Goal: Task Accomplishment & Management: Use online tool/utility

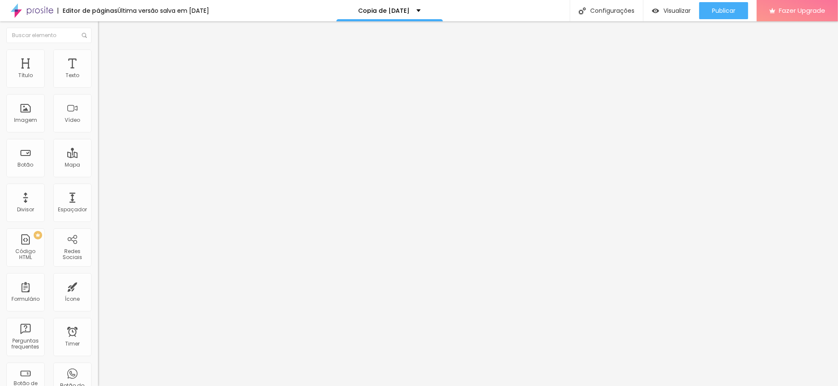
click at [98, 54] on img at bounding box center [102, 53] width 8 height 8
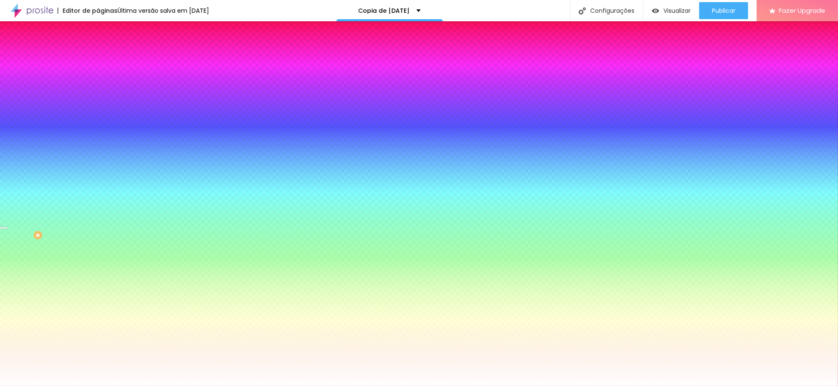
click at [98, 78] on span "Trocar imagem" at bounding box center [121, 74] width 46 height 7
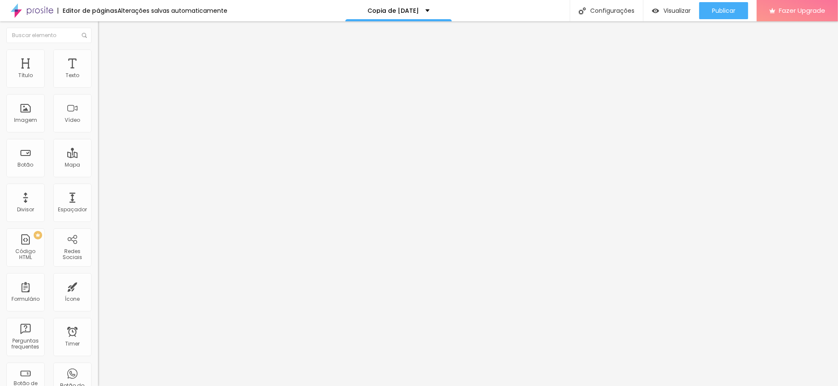
click at [106, 59] on span "Estilo" at bounding box center [112, 54] width 13 height 7
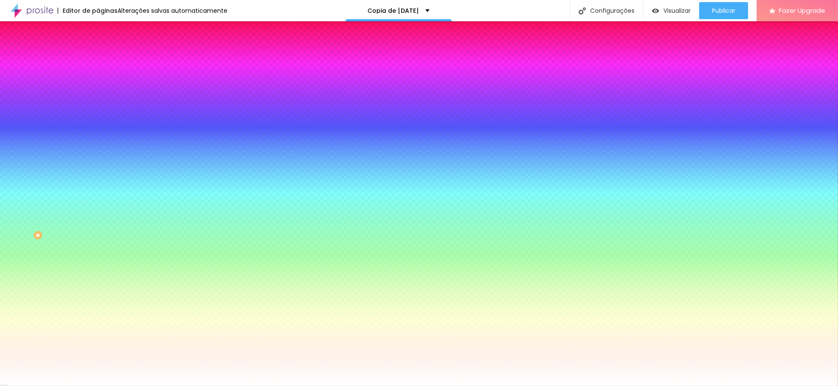
click at [98, 78] on span "Trocar imagem" at bounding box center [121, 74] width 46 height 7
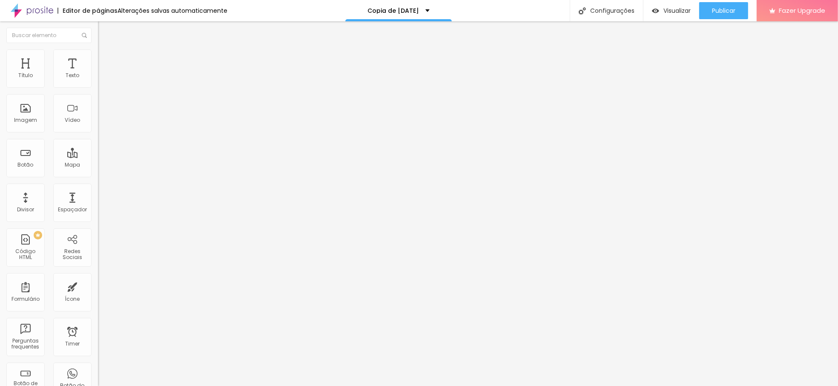
click at [98, 53] on img at bounding box center [102, 53] width 8 height 8
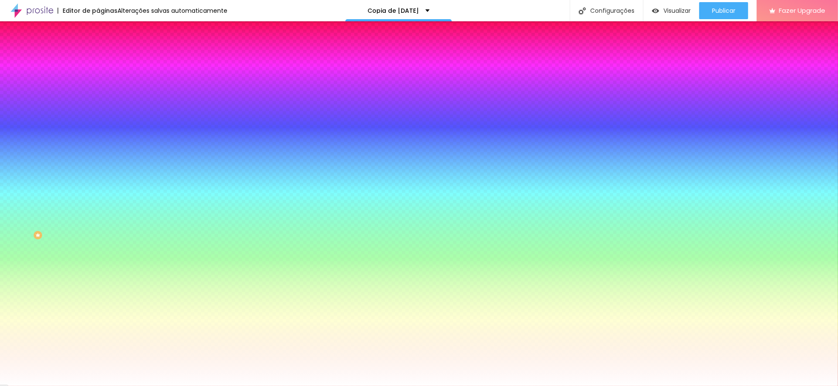
click at [98, 78] on span "Trocar imagem" at bounding box center [121, 74] width 46 height 7
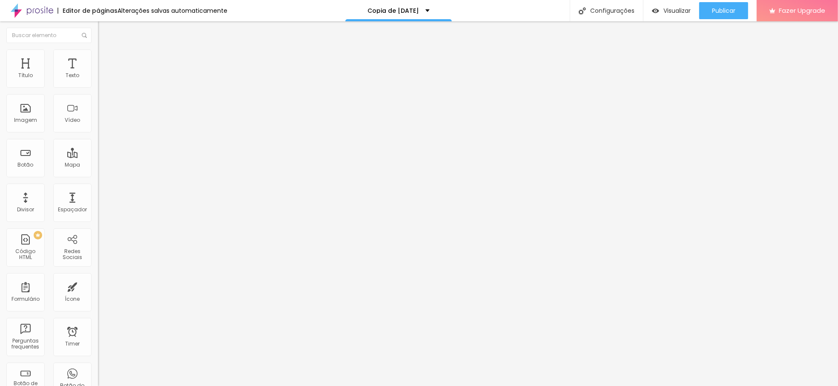
click at [98, 51] on img at bounding box center [102, 53] width 8 height 8
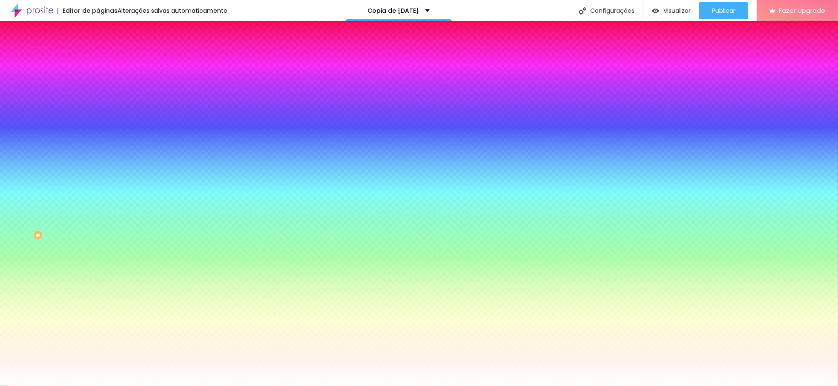
click at [98, 78] on span "Trocar imagem" at bounding box center [121, 74] width 46 height 7
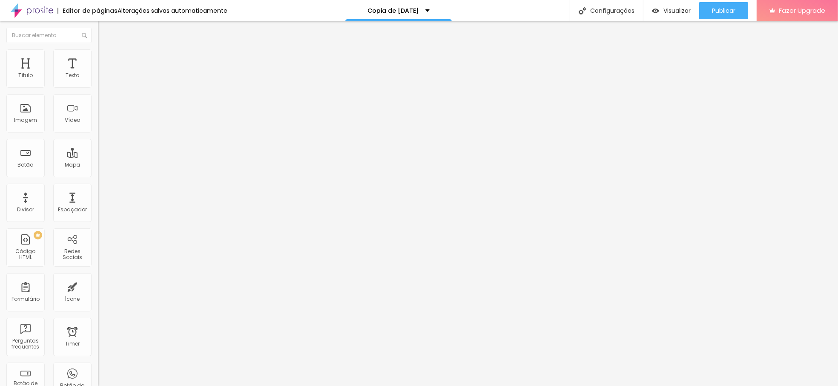
click at [98, 53] on ul "Conteúdo Estilo Avançado" at bounding box center [147, 54] width 98 height 26
click at [98, 54] on img at bounding box center [102, 53] width 8 height 8
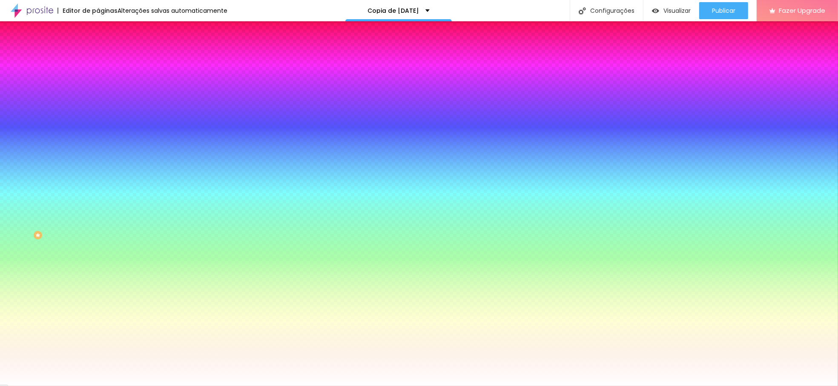
click at [98, 78] on span "Trocar imagem" at bounding box center [121, 74] width 46 height 7
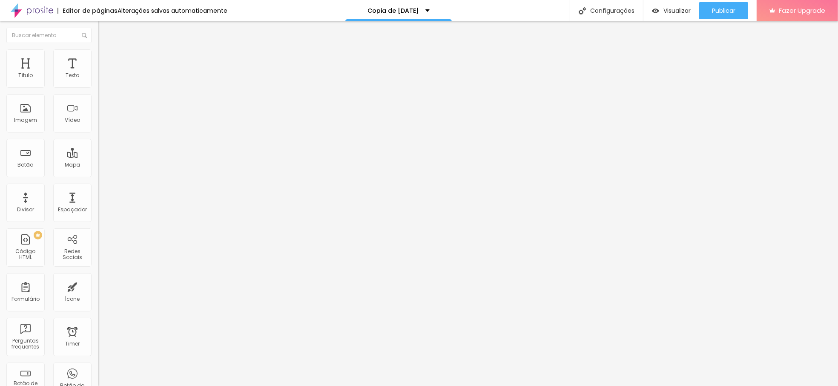
click at [98, 56] on li "Estilo" at bounding box center [147, 53] width 98 height 9
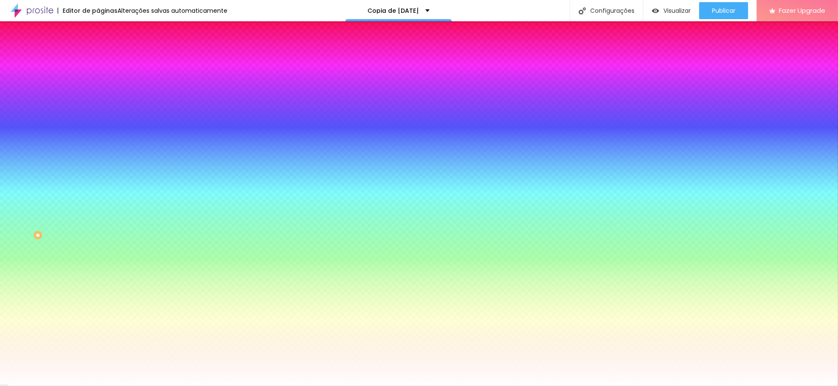
click at [98, 78] on span "Trocar imagem" at bounding box center [121, 74] width 46 height 7
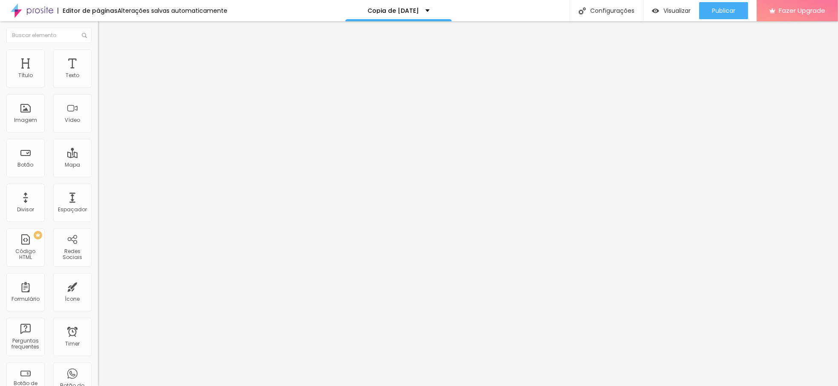
click at [106, 59] on span "Estilo" at bounding box center [112, 54] width 13 height 7
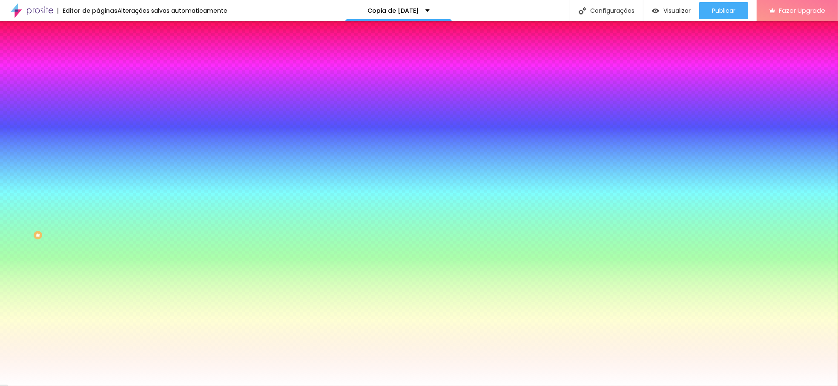
click at [98, 78] on span "Trocar imagem" at bounding box center [121, 74] width 46 height 7
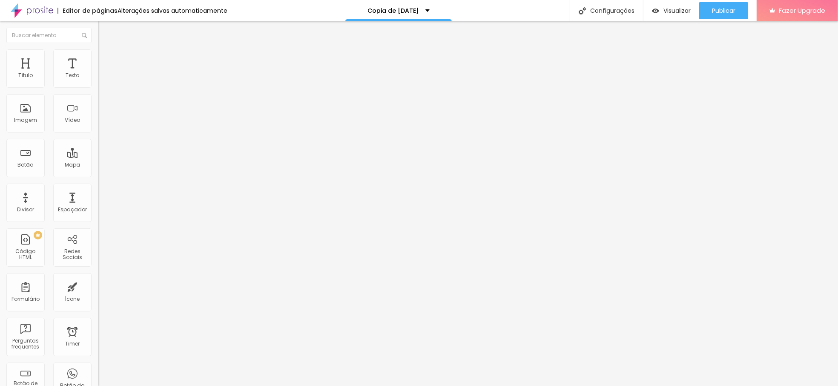
click at [98, 53] on li "Estilo" at bounding box center [147, 53] width 98 height 9
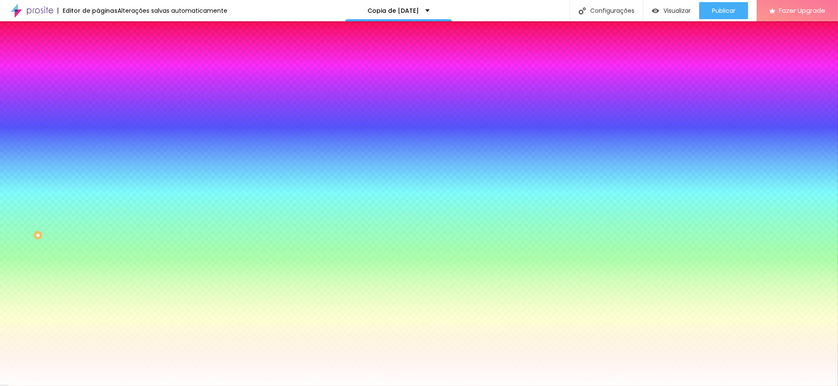
click at [98, 78] on span "Trocar imagem" at bounding box center [121, 74] width 46 height 7
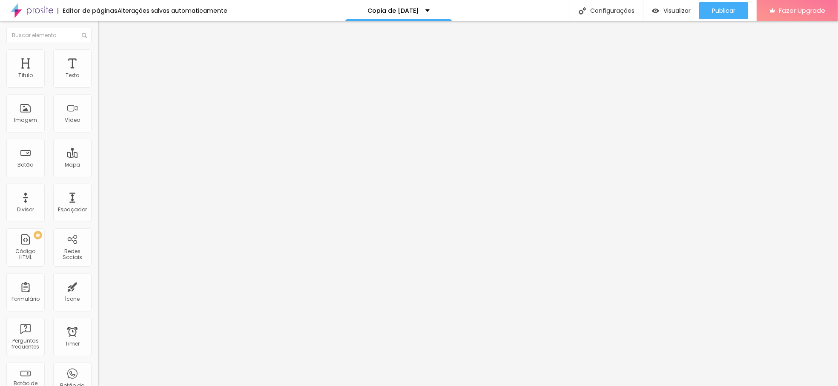
click at [98, 57] on li "Estilo" at bounding box center [147, 53] width 98 height 9
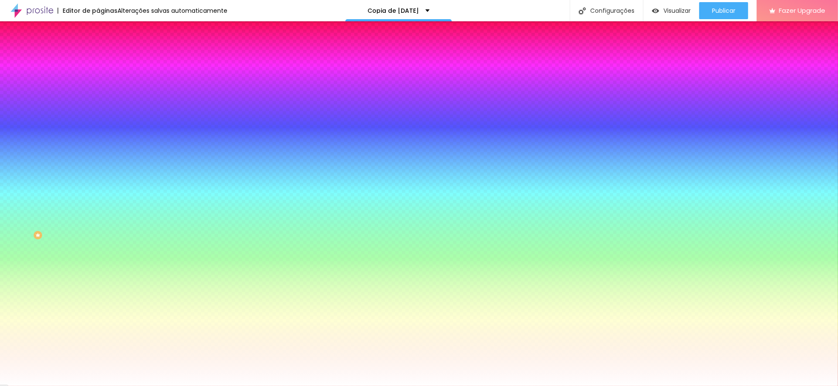
click at [98, 78] on span "Trocar imagem" at bounding box center [121, 74] width 46 height 7
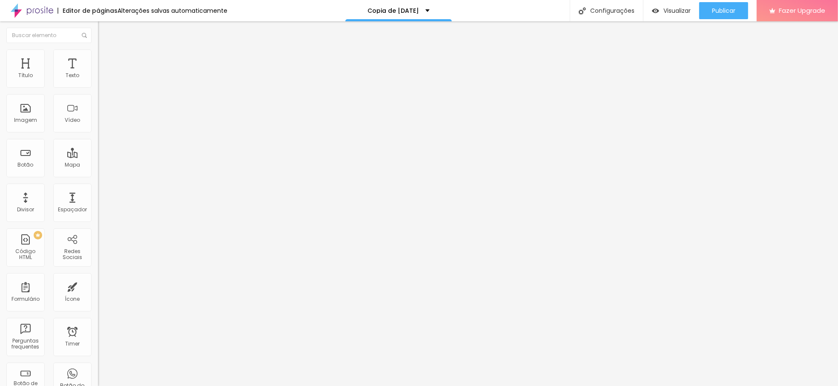
click at [98, 55] on ul "Conteúdo Estilo Avançado" at bounding box center [147, 54] width 98 height 26
click at [98, 55] on li "Estilo" at bounding box center [147, 53] width 98 height 9
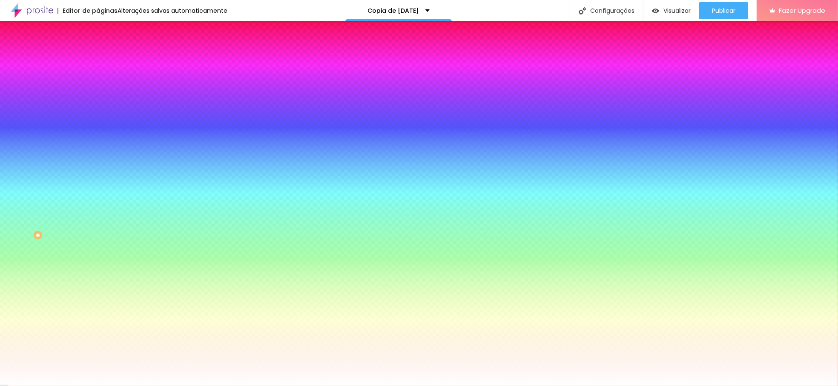
click at [98, 78] on span "Trocar imagem" at bounding box center [121, 74] width 46 height 7
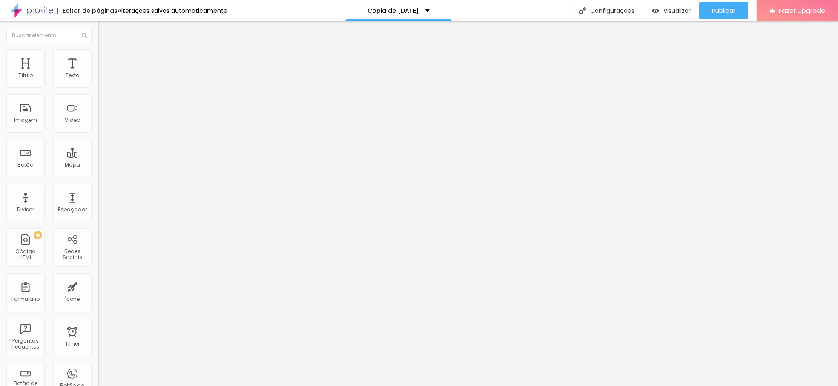
click at [106, 59] on span "Estilo" at bounding box center [112, 54] width 13 height 7
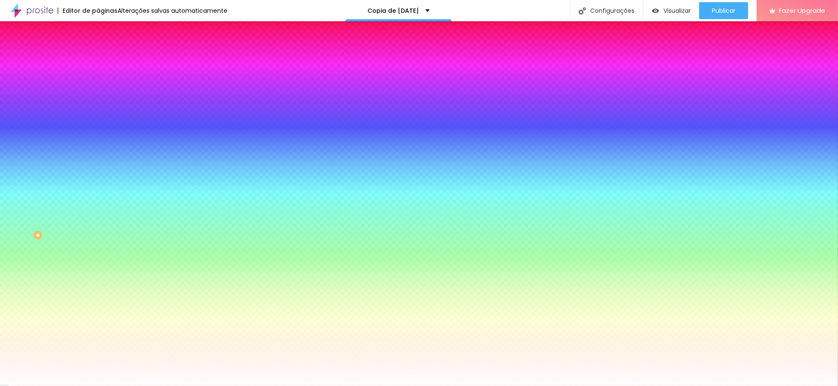
click at [98, 78] on span "Trocar imagem" at bounding box center [121, 74] width 46 height 7
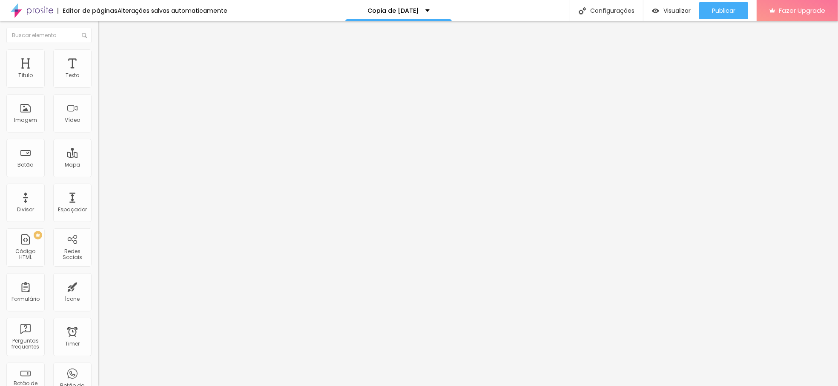
click at [98, 50] on img at bounding box center [102, 53] width 8 height 8
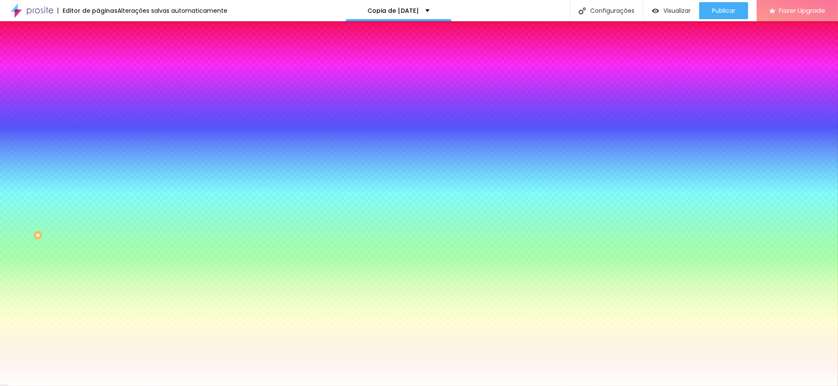
click at [98, 78] on span "Trocar imagem" at bounding box center [121, 74] width 46 height 7
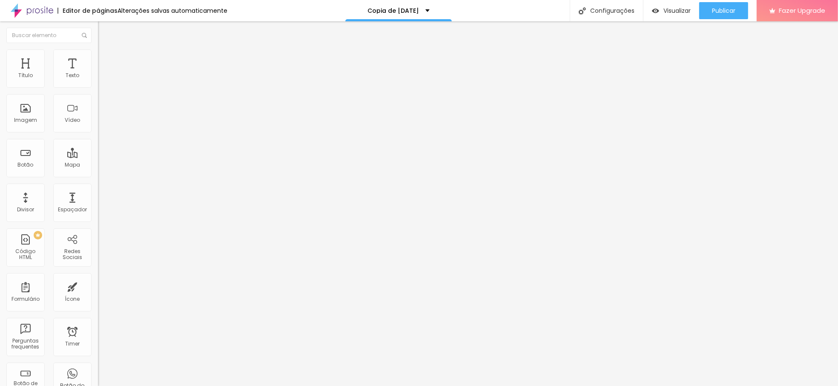
click at [106, 59] on span "Estilo" at bounding box center [112, 54] width 13 height 7
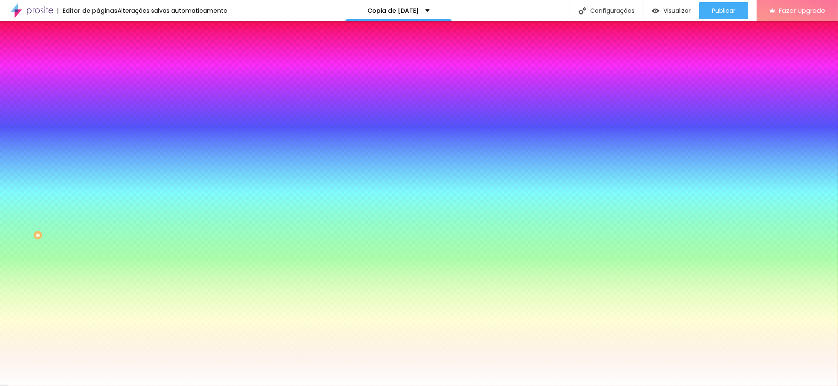
click at [98, 77] on div "Trocar imagem" at bounding box center [147, 75] width 98 height 6
click at [98, 78] on span "Trocar imagem" at bounding box center [121, 74] width 46 height 7
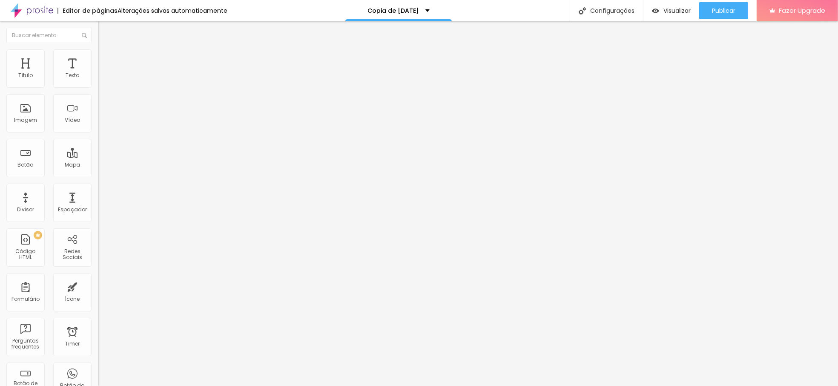
click at [98, 49] on img at bounding box center [102, 53] width 8 height 8
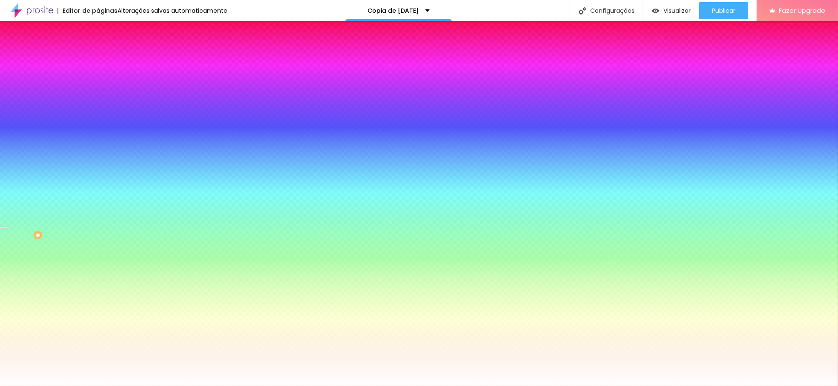
click at [98, 124] on input "#FFFFFF" at bounding box center [149, 120] width 102 height 9
click at [98, 116] on div at bounding box center [147, 116] width 98 height 0
click at [98, 106] on div "Cor de fundo" at bounding box center [147, 103] width 98 height 5
click at [101, 113] on icon "button" at bounding box center [104, 110] width 6 height 6
click at [98, 124] on input "#FFFFFF" at bounding box center [149, 120] width 102 height 9
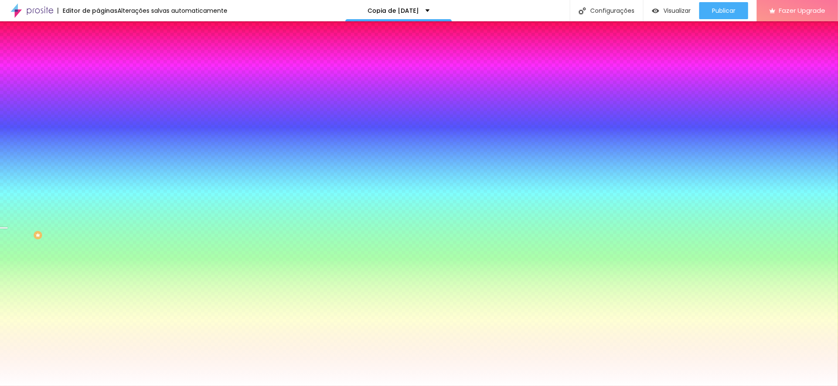
click at [98, 116] on div at bounding box center [147, 116] width 98 height 0
click at [98, 89] on span "Parallax" at bounding box center [108, 84] width 21 height 7
click at [98, 106] on div "Cor de fundo" at bounding box center [147, 103] width 98 height 5
click at [98, 124] on div "#FFFFFF" at bounding box center [147, 120] width 98 height 9
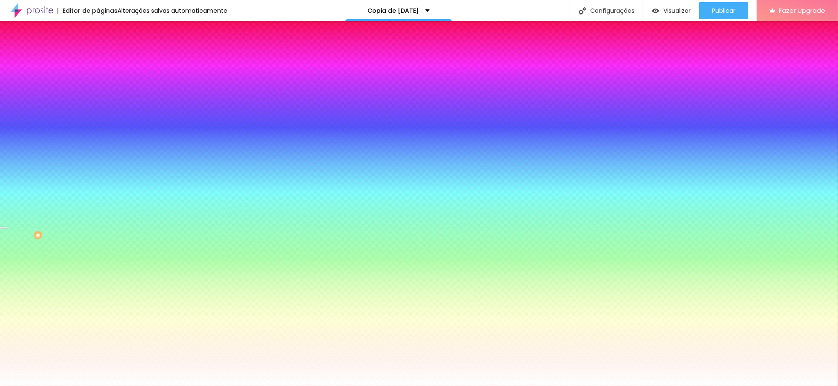
click at [98, 124] on input "#FFFFFF" at bounding box center [149, 120] width 102 height 9
click at [98, 116] on div at bounding box center [147, 116] width 98 height 0
drag, startPoint x: 86, startPoint y: 202, endPoint x: 83, endPoint y: 267, distance: 65.6
click at [98, 267] on div "Editar Seção Conteúdo Estilo Avançado Imagem de fundo Trocar imagem Efeito da I…" at bounding box center [147, 203] width 98 height 364
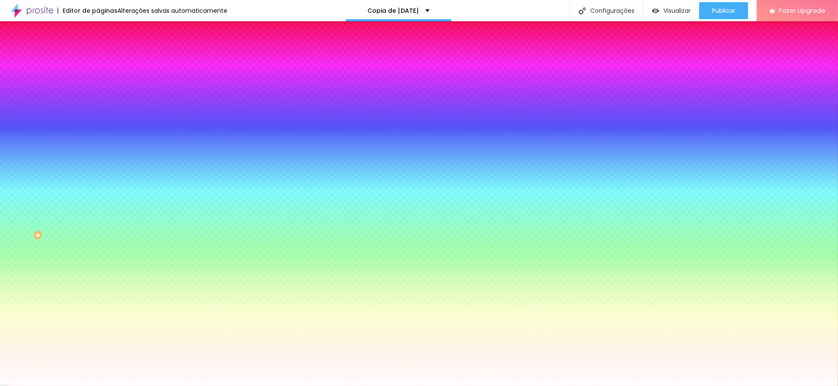
click at [98, 129] on div "Efeitos de fundo" at bounding box center [147, 126] width 98 height 5
click at [98, 124] on input "#FFFFFF" at bounding box center [149, 120] width 102 height 9
click at [98, 116] on div at bounding box center [147, 116] width 98 height 0
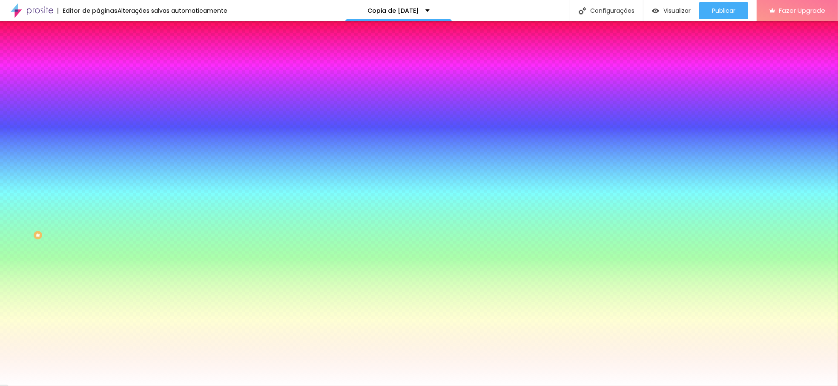
click at [98, 116] on div at bounding box center [147, 116] width 98 height 0
drag, startPoint x: 77, startPoint y: 174, endPoint x: 84, endPoint y: 172, distance: 7.8
click at [98, 124] on div at bounding box center [147, 124] width 98 height 0
click at [75, 169] on div at bounding box center [419, 193] width 838 height 386
click at [74, 167] on div at bounding box center [419, 193] width 838 height 386
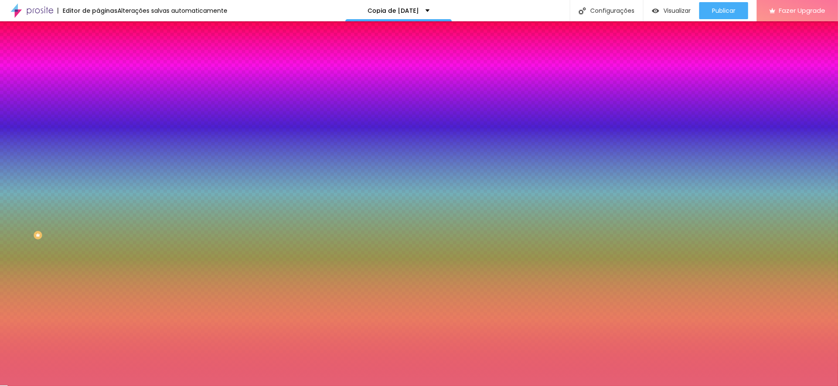
click at [46, 172] on div at bounding box center [419, 193] width 838 height 386
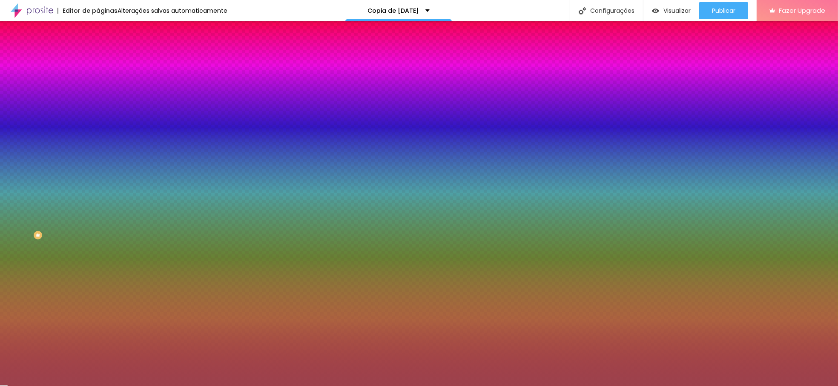
drag, startPoint x: 49, startPoint y: 172, endPoint x: 87, endPoint y: 222, distance: 63.8
click at [483, 152] on div at bounding box center [484, 151] width 2 height 2
paste input "A61016"
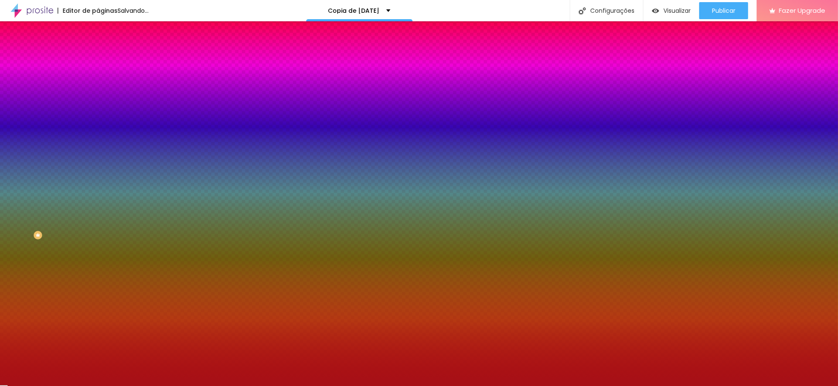
type input "#A61016"
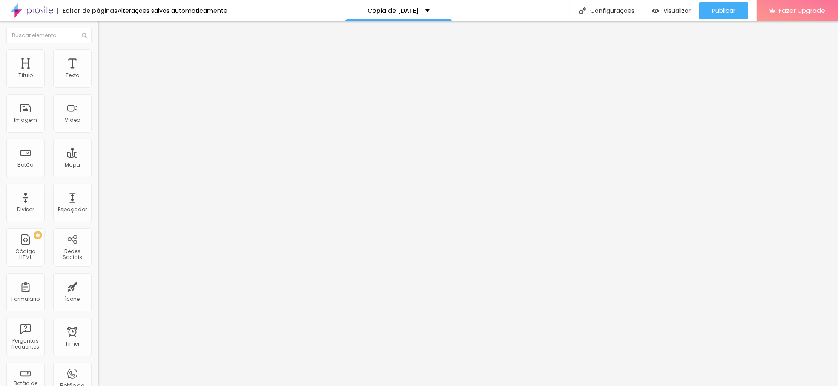
click at [98, 54] on li "Avançado" at bounding box center [147, 53] width 98 height 9
click at [98, 49] on img at bounding box center [102, 45] width 8 height 8
click at [98, 50] on img at bounding box center [102, 53] width 8 height 8
click at [106, 59] on span "Estilo" at bounding box center [112, 54] width 13 height 7
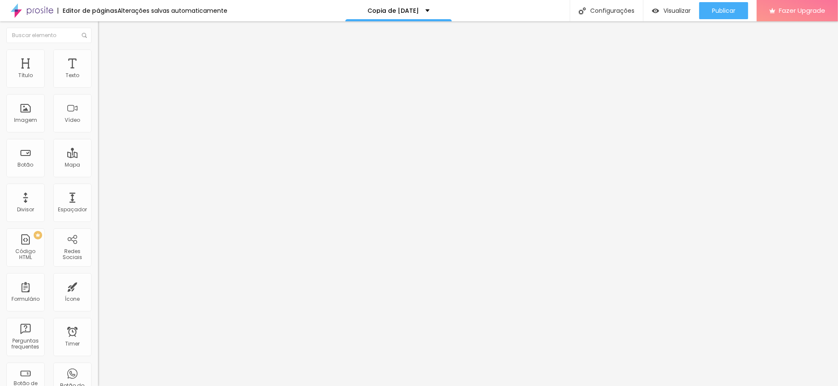
click at [98, 90] on span "Editar perguntas" at bounding box center [122, 86] width 49 height 7
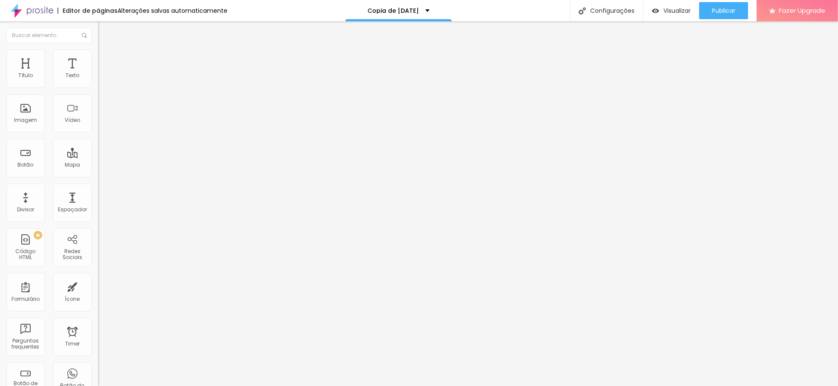
drag, startPoint x: 615, startPoint y: 299, endPoint x: 619, endPoint y: 283, distance: 16.5
